Goal: Navigation & Orientation: Find specific page/section

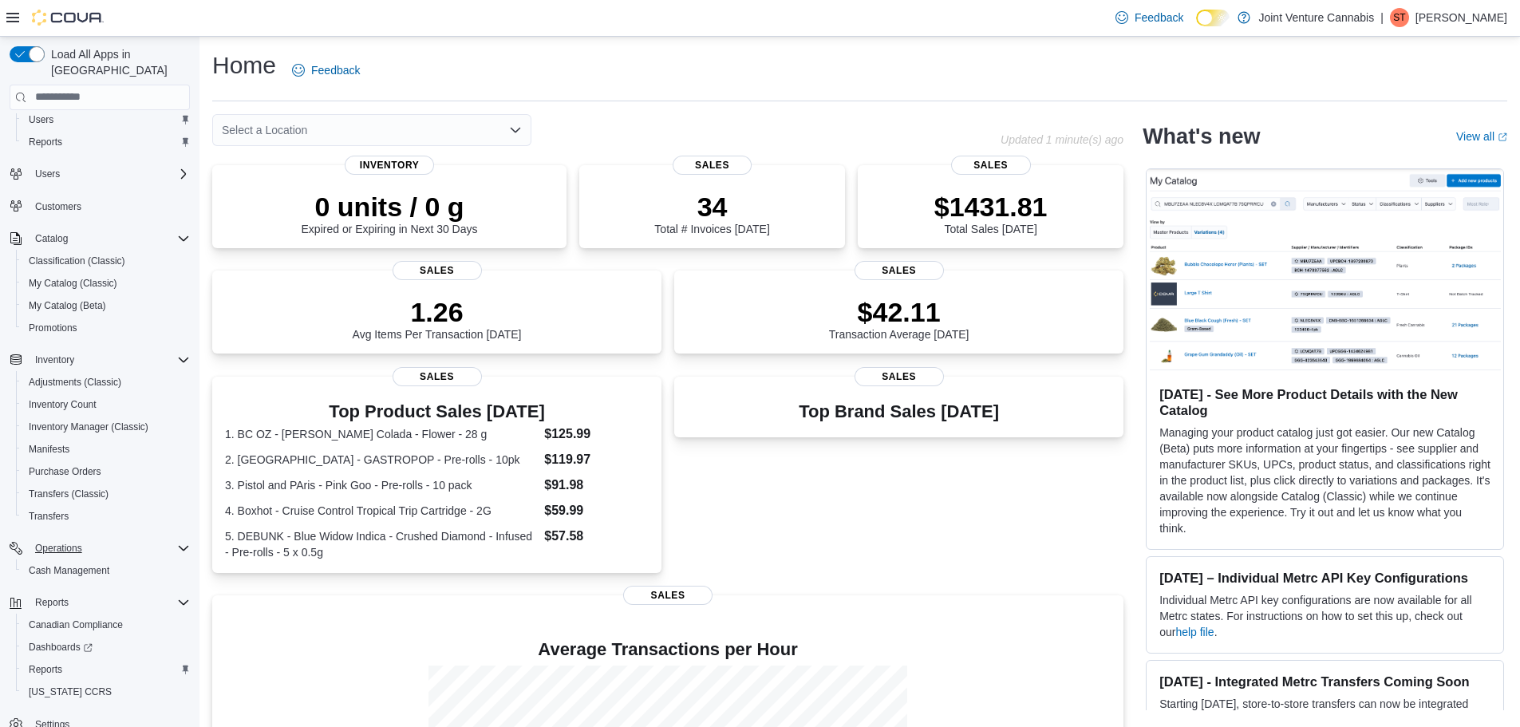
scroll to position [52, 0]
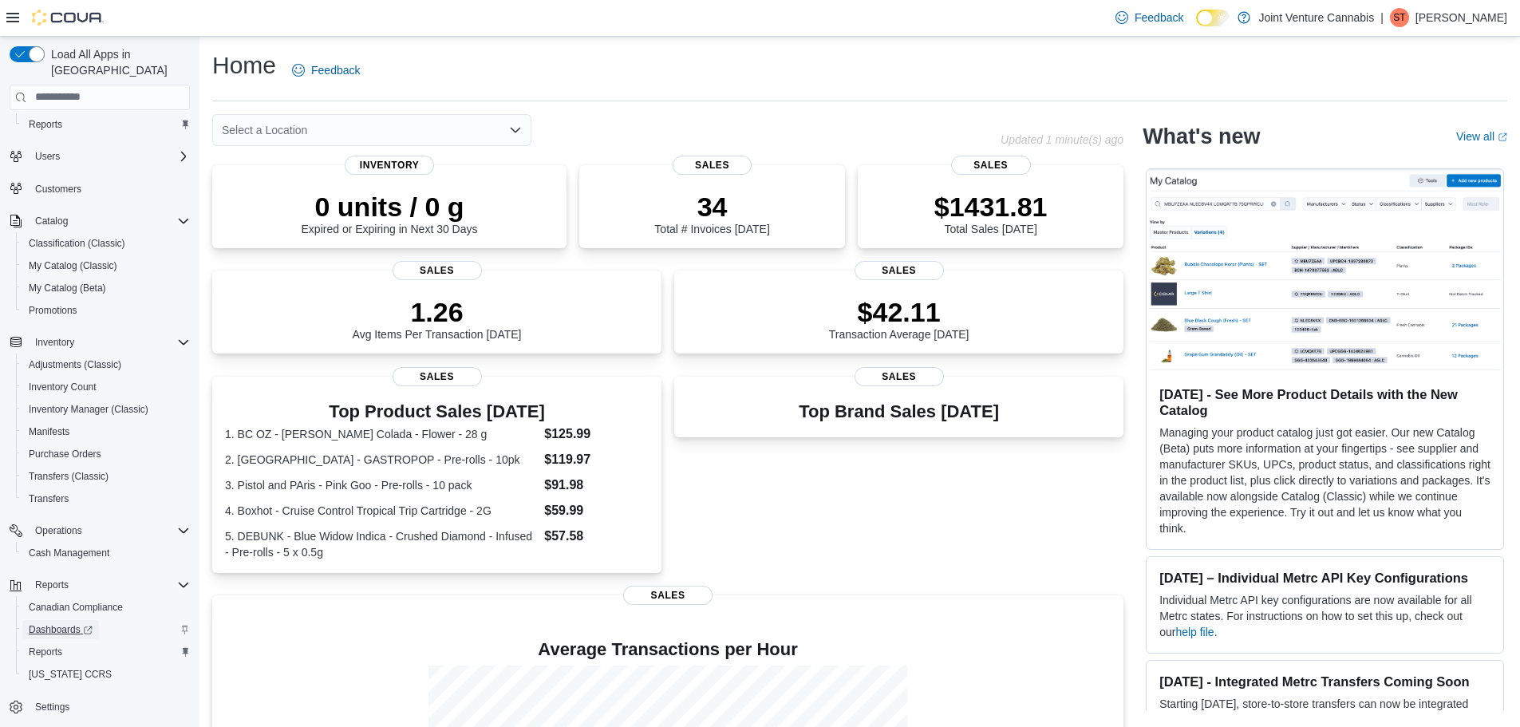
click at [64, 623] on span "Dashboards" at bounding box center [61, 629] width 64 height 13
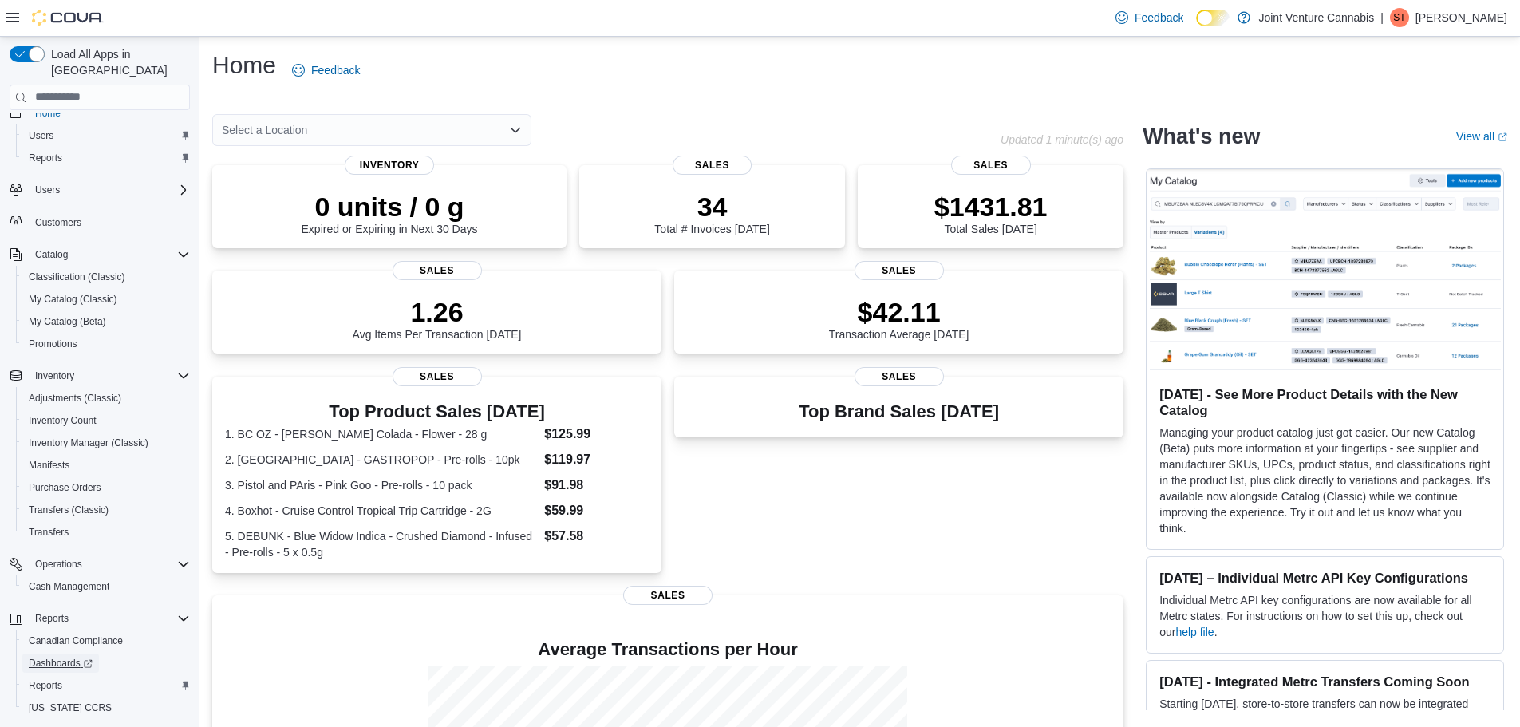
scroll to position [0, 0]
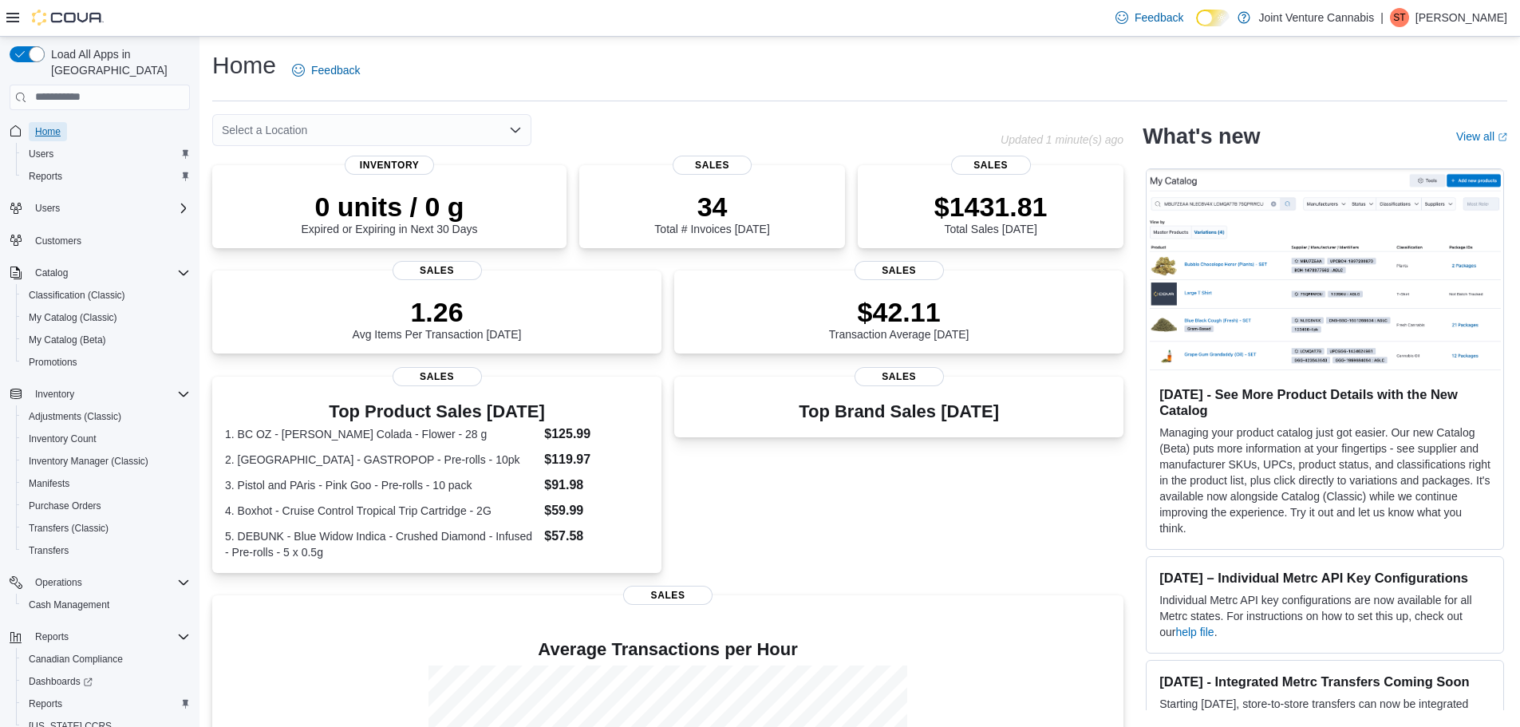
click at [49, 125] on span "Home" at bounding box center [48, 131] width 26 height 13
